Goal: Transaction & Acquisition: Purchase product/service

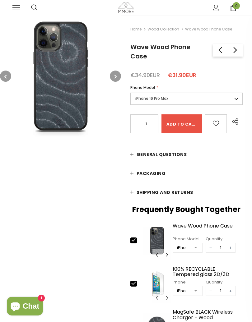
click at [18, 6] on span at bounding box center [15, 5] width 7 height 1
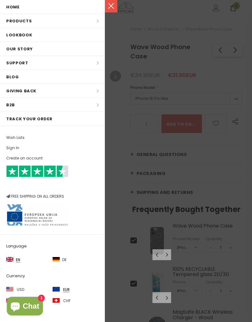
click at [111, 4] on link at bounding box center [111, 6] width 12 height 12
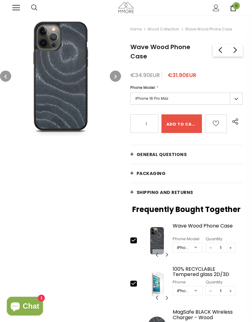
click at [236, 6] on span "0" at bounding box center [236, 5] width 7 height 7
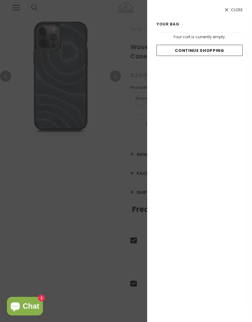
click at [231, 9] on link "Close" at bounding box center [200, 9] width 86 height 5
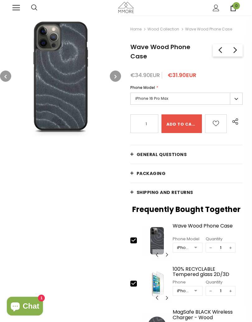
click at [236, 9] on span "0" at bounding box center [236, 5] width 7 height 7
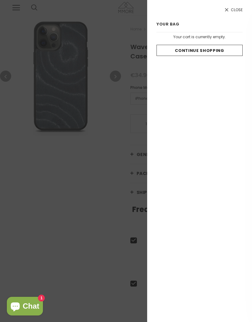
click at [228, 10] on icon at bounding box center [226, 9] width 3 height 3
